Goal: Task Accomplishment & Management: Manage account settings

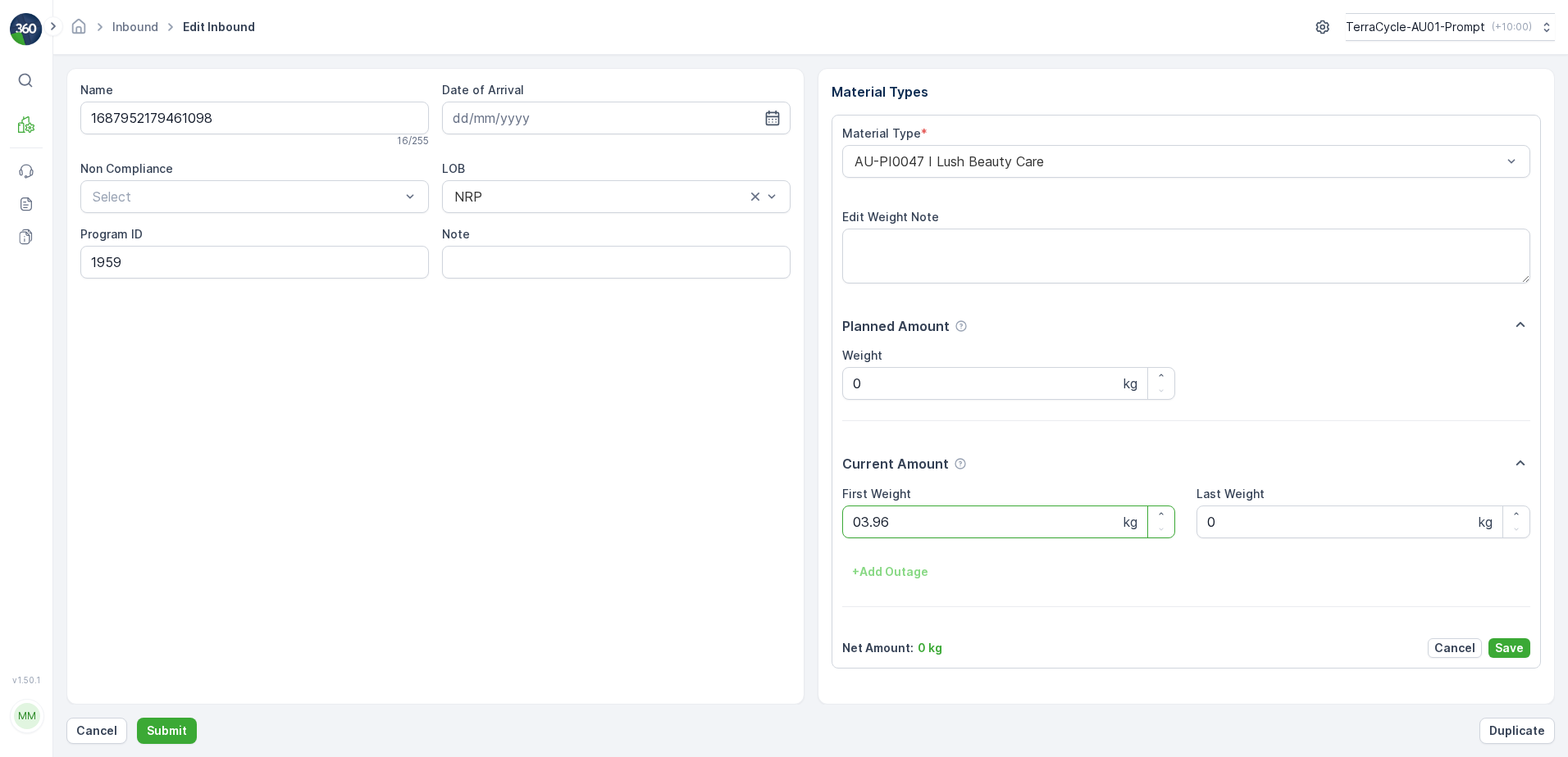
click at [137, 718] on button "Submit" at bounding box center [167, 731] width 60 height 26
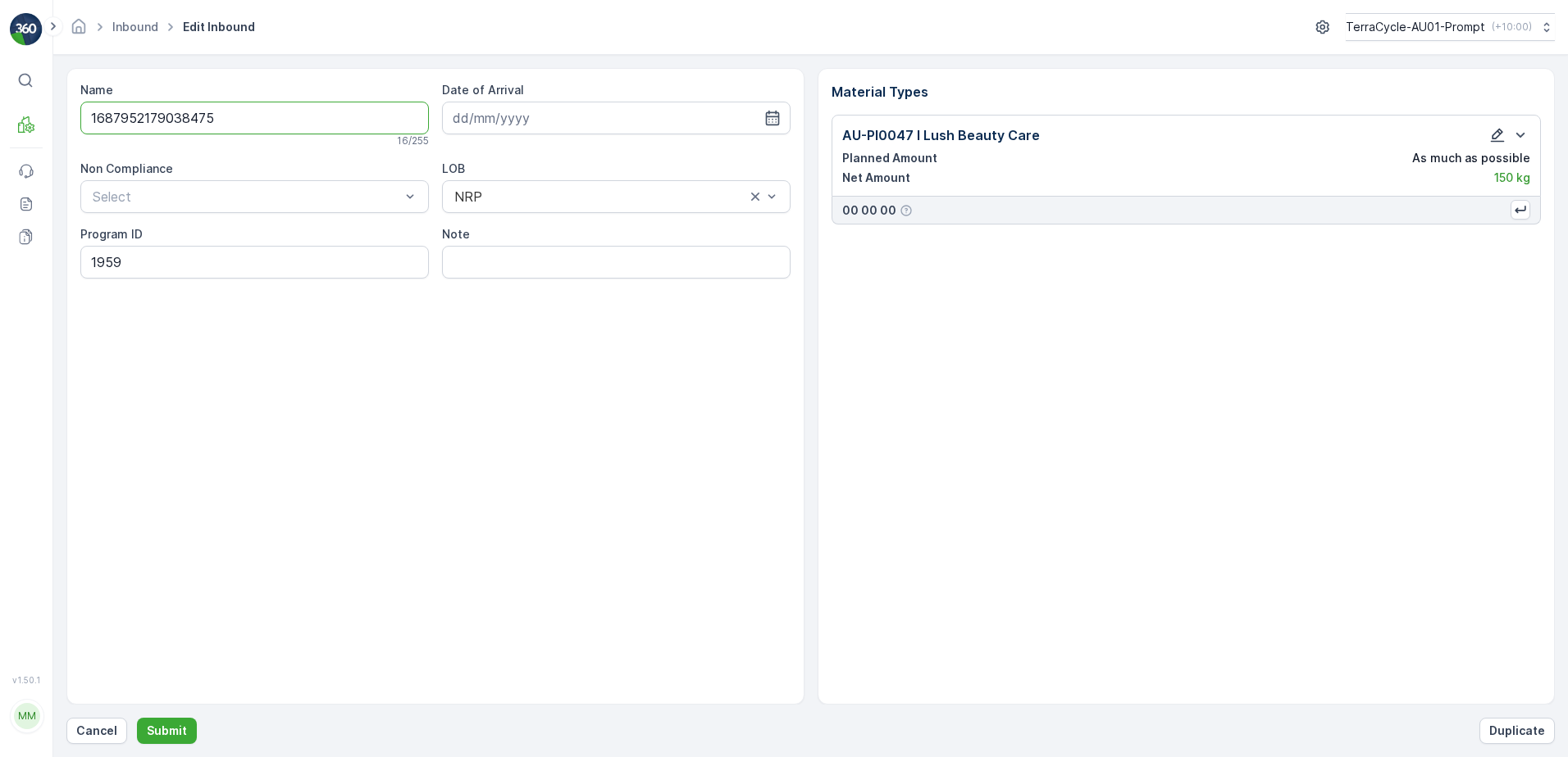
click at [1497, 138] on icon "button" at bounding box center [1498, 136] width 14 height 14
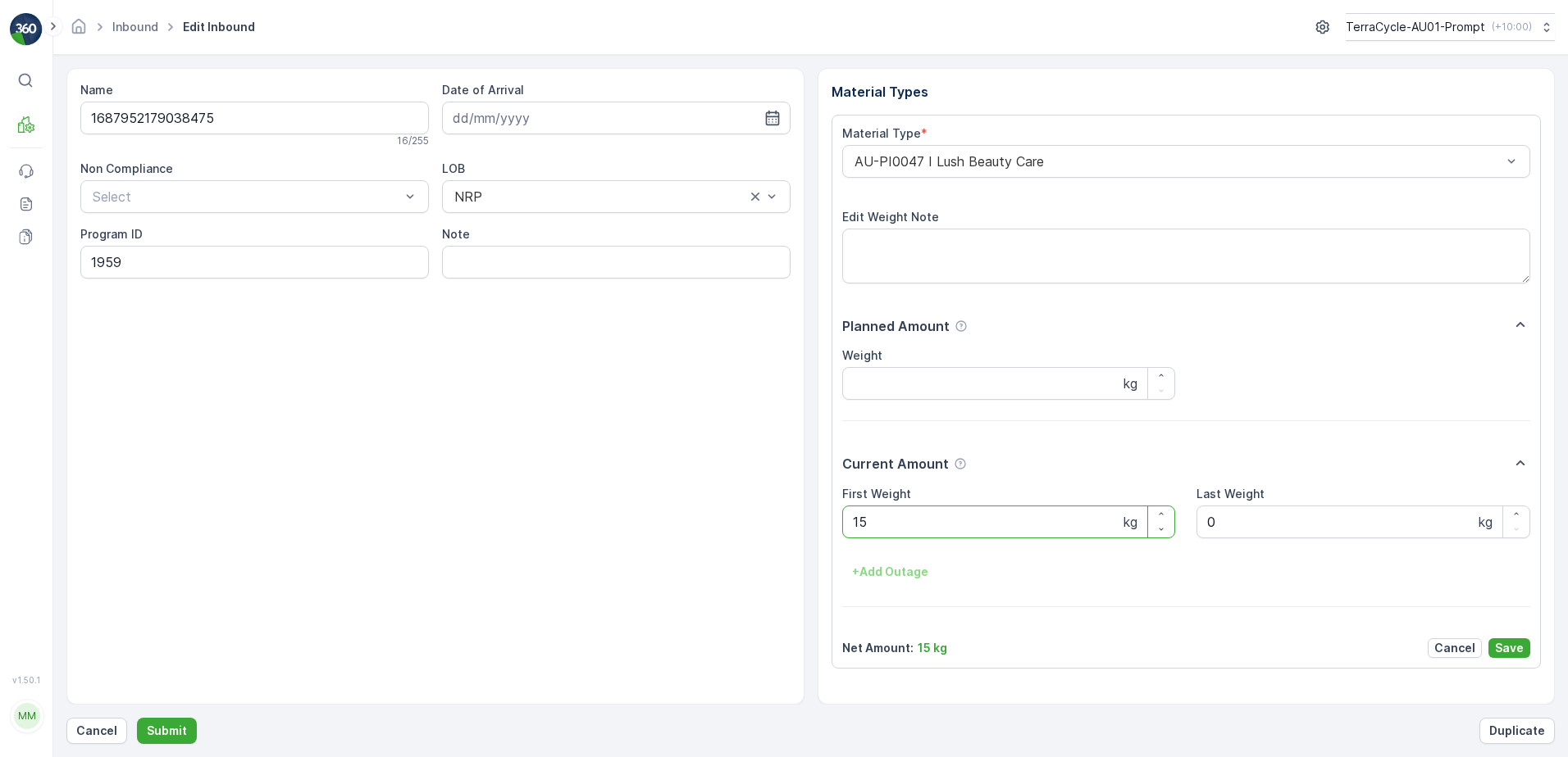
type Weight "1"
click at [137, 718] on button "Submit" at bounding box center [167, 731] width 60 height 26
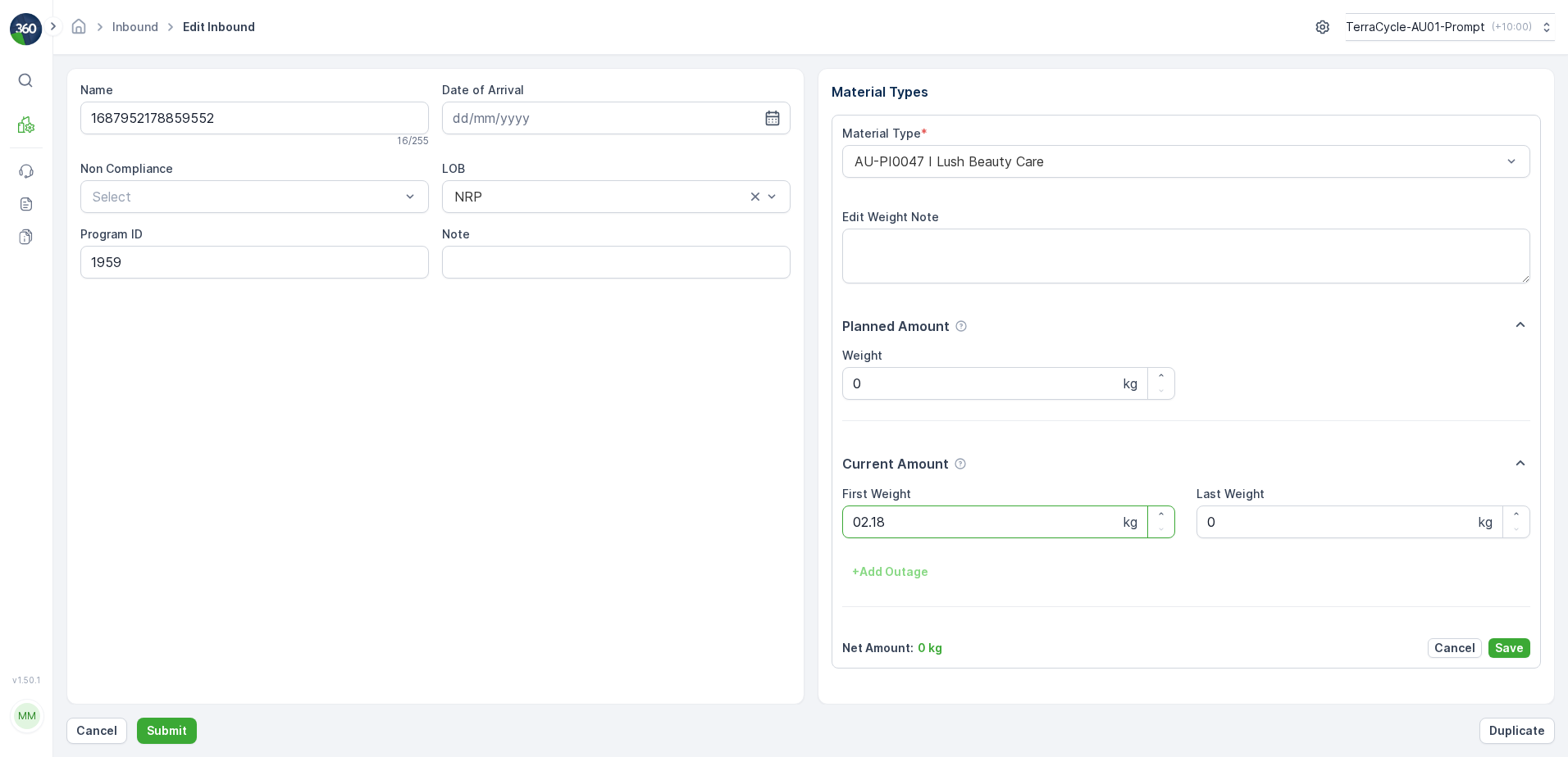
click at [137, 718] on button "Submit" at bounding box center [167, 731] width 60 height 26
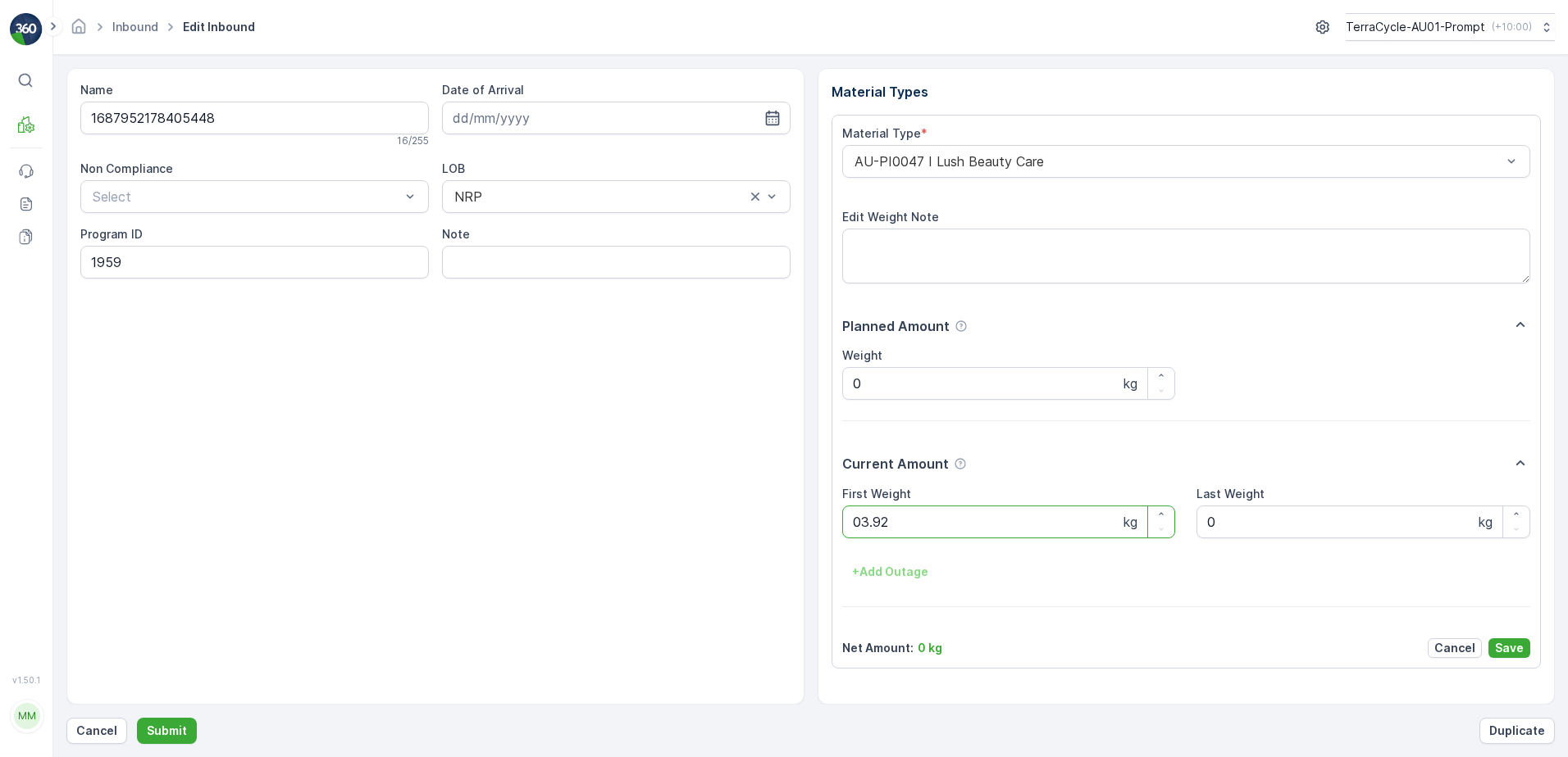
click at [137, 718] on button "Submit" at bounding box center [167, 731] width 60 height 26
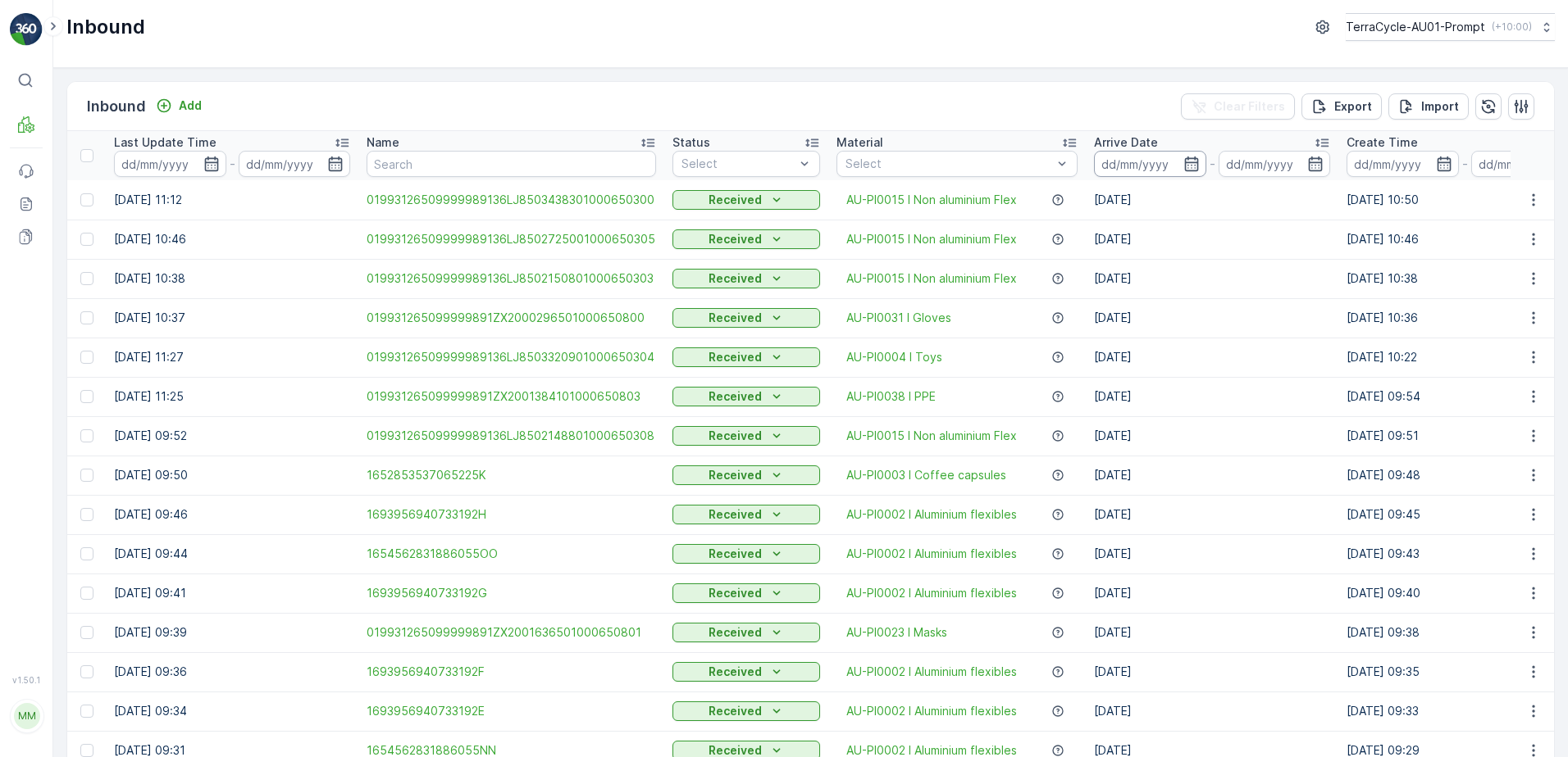
click at [1123, 169] on input at bounding box center [1150, 164] width 112 height 26
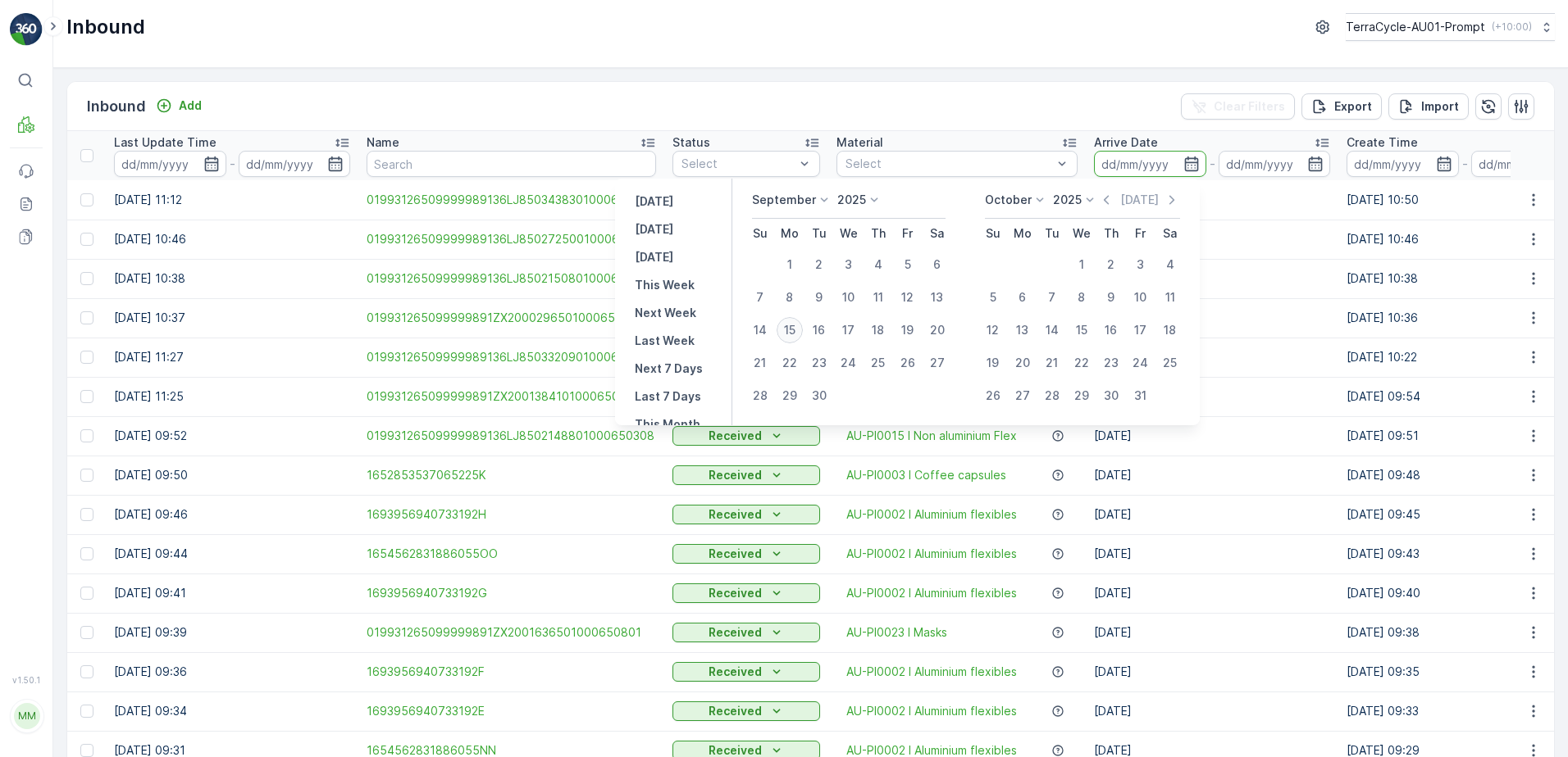
click at [794, 333] on div "15" at bounding box center [790, 330] width 27 height 26
type input "[DATE]"
click at [792, 333] on div "15" at bounding box center [790, 330] width 27 height 26
type input "[DATE]"
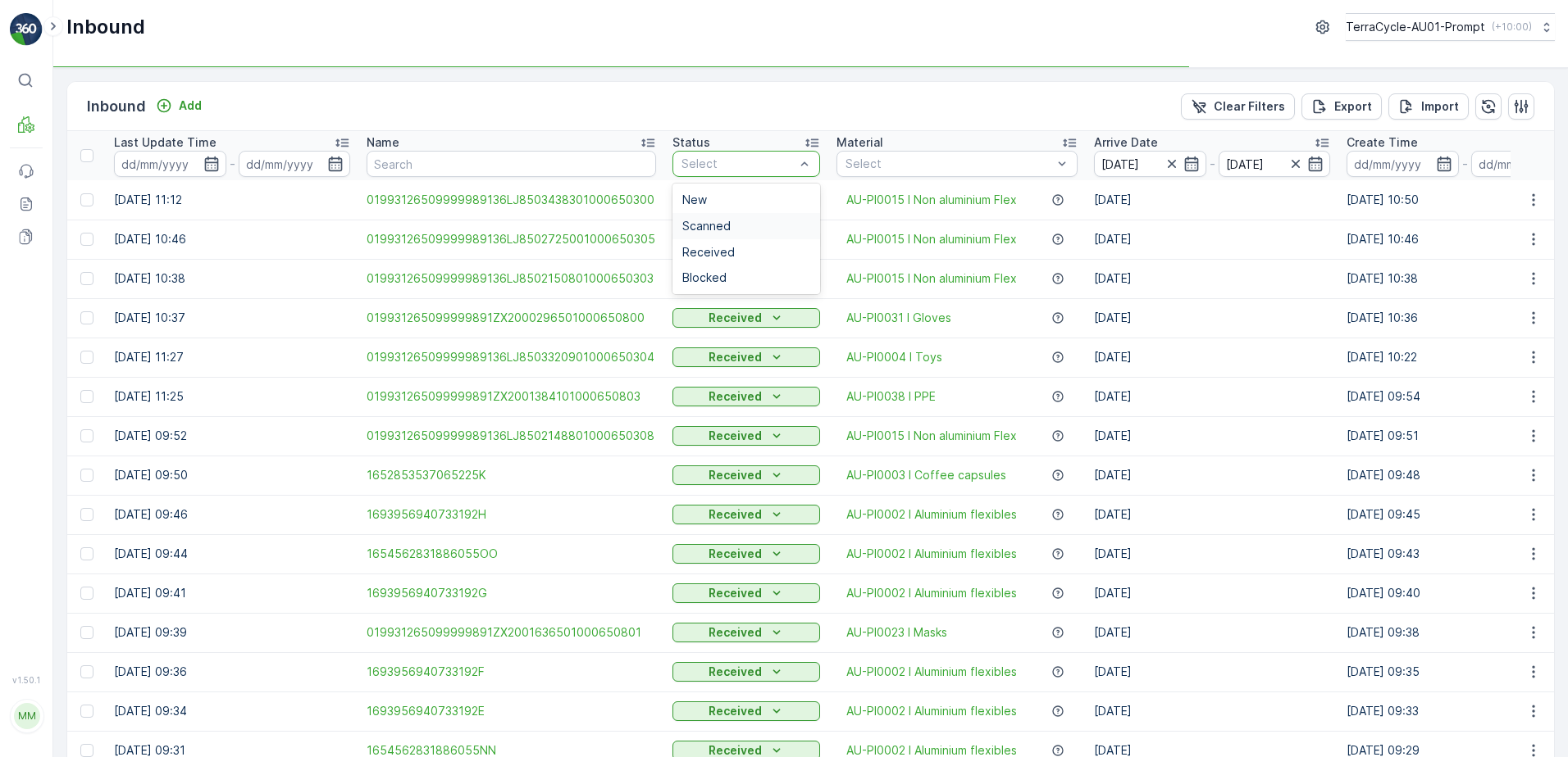
click at [696, 231] on span "Scanned" at bounding box center [706, 226] width 49 height 13
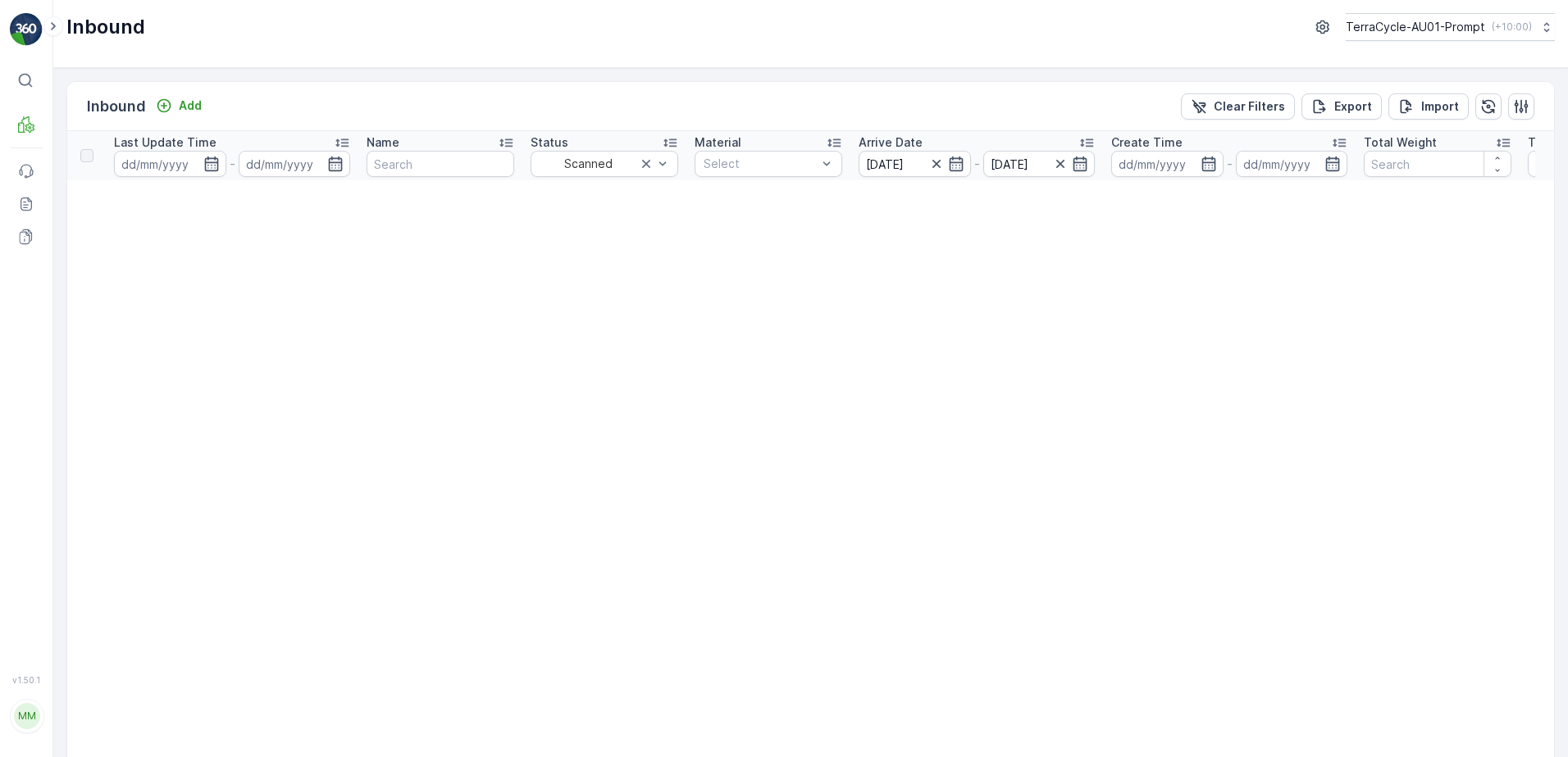
drag, startPoint x: 1242, startPoint y: 107, endPoint x: 1567, endPoint y: 413, distance: 446.4
click at [1242, 107] on p "Clear Filters" at bounding box center [1249, 106] width 72 height 17
